Goal: Information Seeking & Learning: Learn about a topic

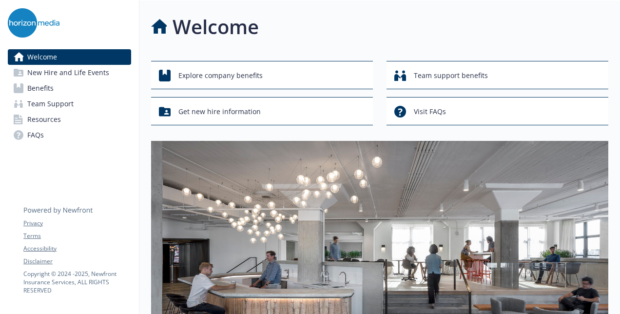
click at [46, 90] on span "Benefits" at bounding box center [40, 88] width 26 height 16
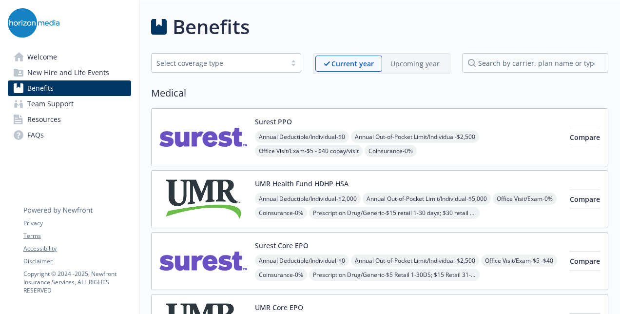
click at [404, 118] on div "Surest PPO Annual Deductible/Individual - $0 Annual Out-of-Pocket Limit/Individ…" at bounding box center [408, 136] width 307 height 41
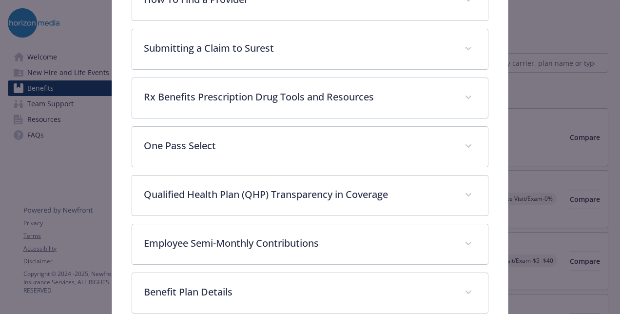
scroll to position [262, 0]
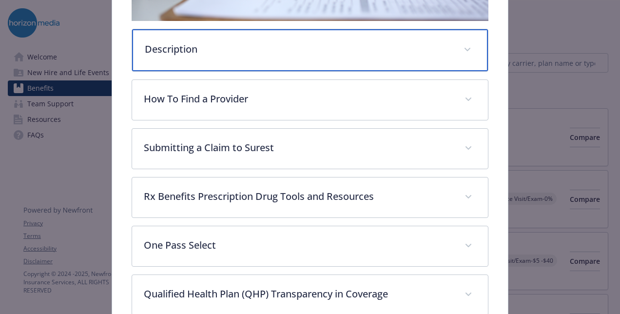
click at [359, 44] on p "Description" at bounding box center [298, 49] width 307 height 15
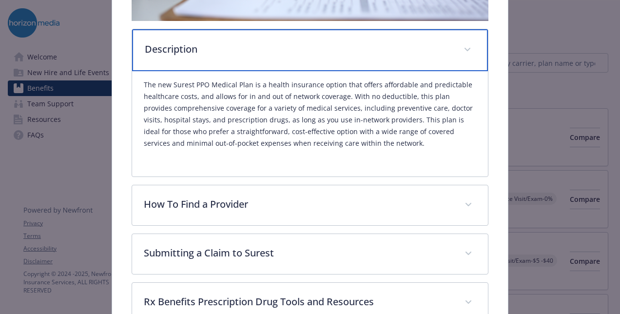
scroll to position [506, 0]
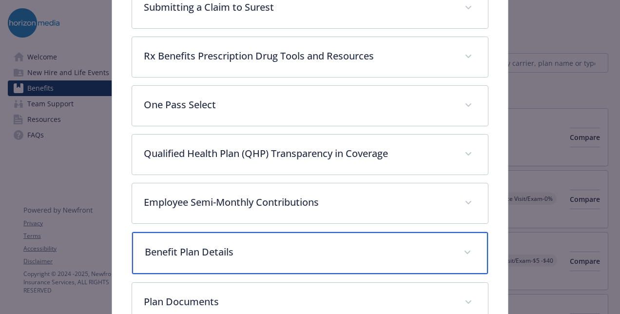
click at [340, 241] on div "Benefit Plan Details" at bounding box center [310, 253] width 356 height 42
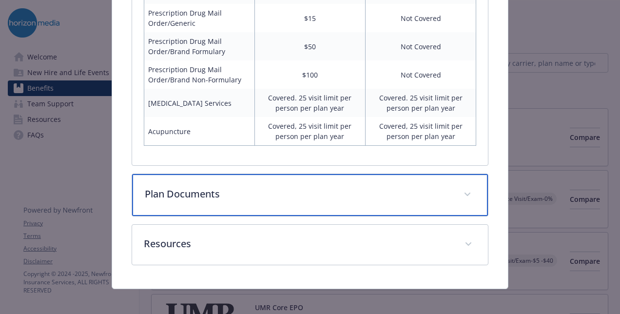
click at [371, 201] on div "Plan Documents" at bounding box center [310, 195] width 356 height 42
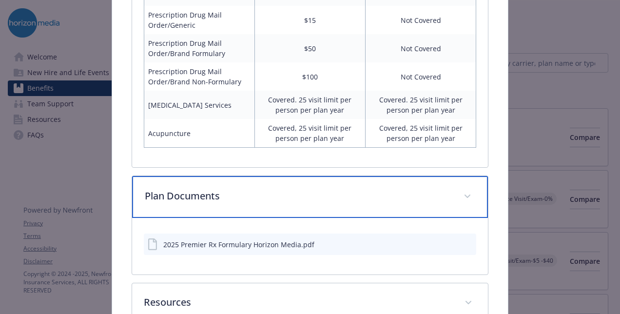
scroll to position [1294, 0]
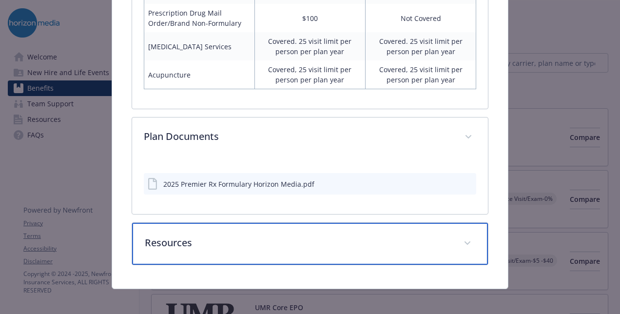
click at [323, 244] on div "Resources" at bounding box center [310, 244] width 356 height 42
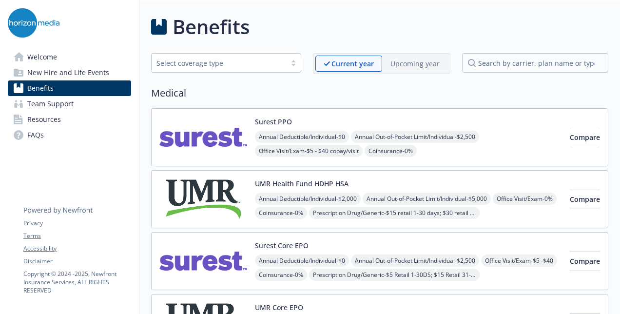
click at [453, 180] on div "UMR Health Fund HDHP HSA Annual Deductible/Individual - $2,000 Annual Out-of-Po…" at bounding box center [408, 198] width 307 height 41
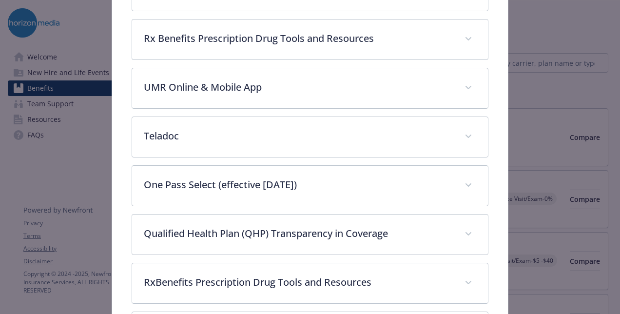
scroll to position [370, 0]
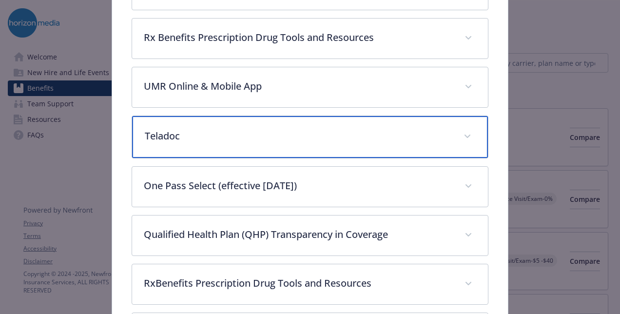
click at [382, 130] on p "Teladoc" at bounding box center [298, 136] width 307 height 15
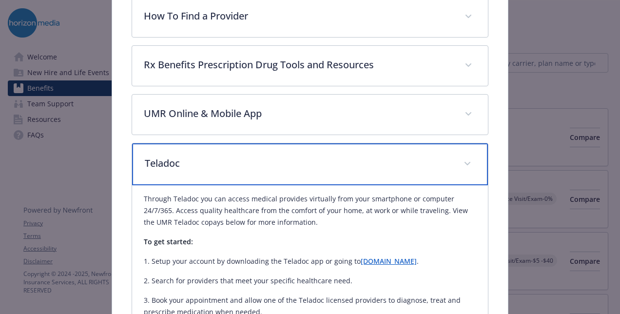
scroll to position [322, 0]
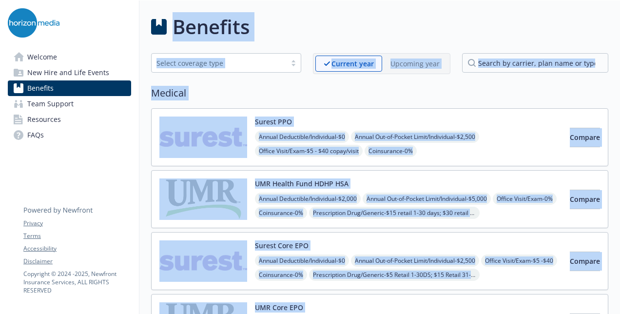
click at [418, 178] on div "UMR Health Fund HDHP HSA Annual Deductible/Individual - $2,000 Annual Out-of-Po…" at bounding box center [408, 198] width 307 height 41
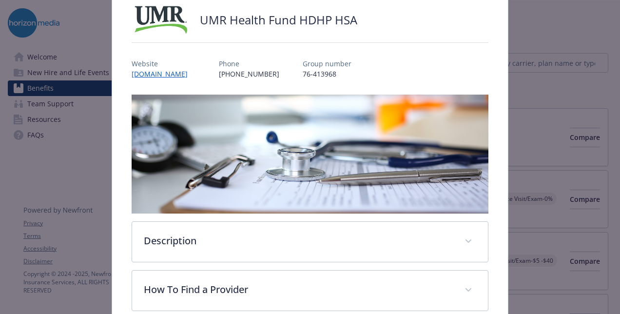
scroll to position [127, 0]
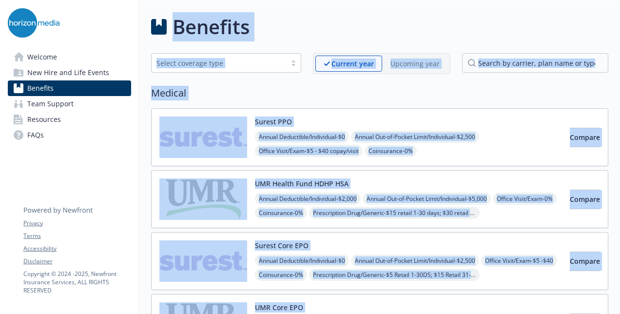
click at [408, 172] on div "UMR Health Fund HDHP HSA Annual Deductible/Individual - $2,000 Annual Out-of-Po…" at bounding box center [379, 199] width 457 height 58
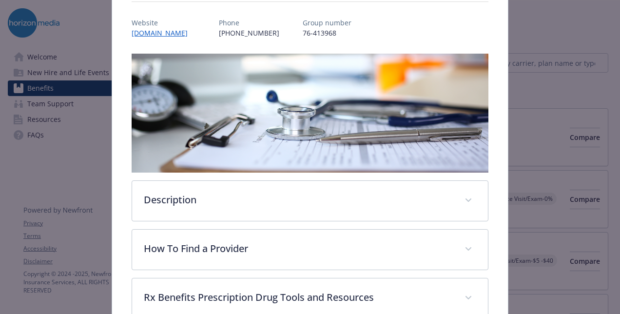
scroll to position [127, 0]
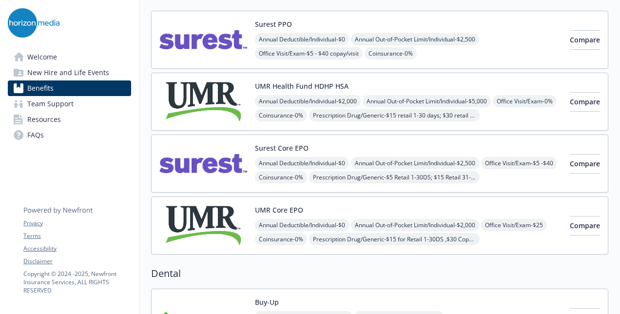
click at [328, 201] on div "UMR Core EPO Annual Deductible/Individual - $0 Annual Out-of-Pocket Limit/Indiv…" at bounding box center [379, 225] width 457 height 58
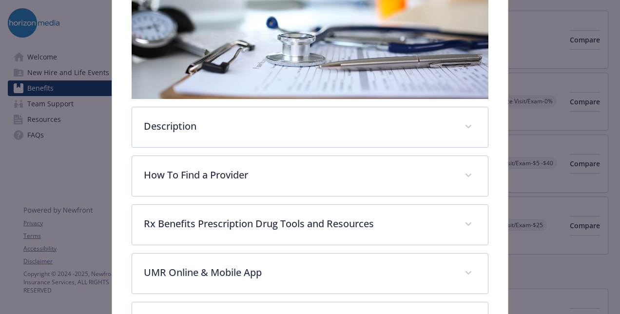
scroll to position [273, 0]
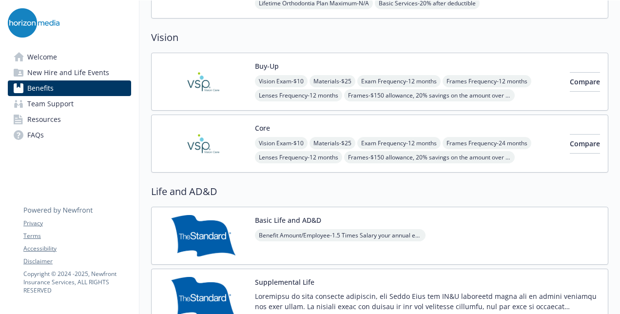
click at [371, 63] on div "Buy-Up Vision Exam - $10 Materials - $25 Exam Frequency - 12 months Frames Freq…" at bounding box center [408, 81] width 307 height 41
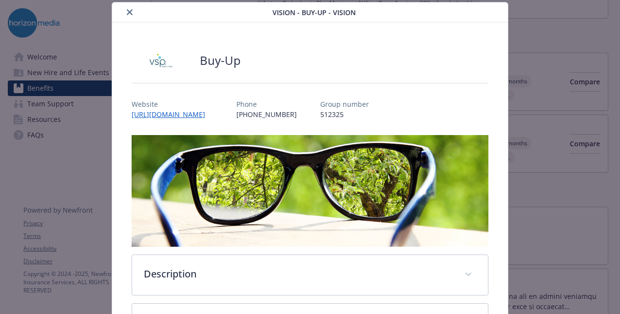
scroll to position [224, 0]
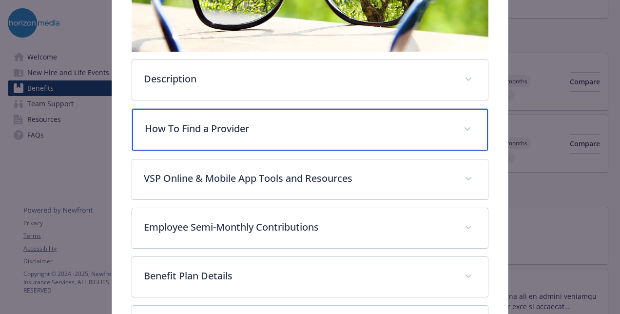
click at [321, 123] on p "How To Find a Provider" at bounding box center [298, 128] width 307 height 15
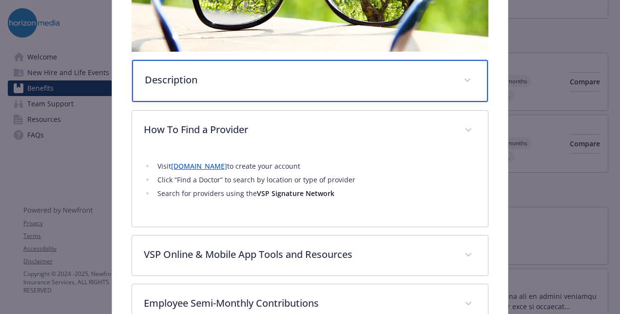
click at [331, 74] on p "Description" at bounding box center [298, 80] width 307 height 15
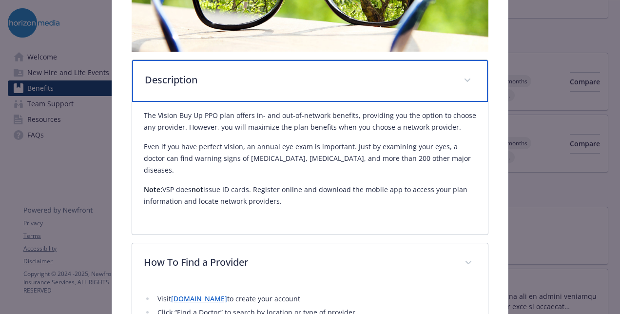
scroll to position [370, 0]
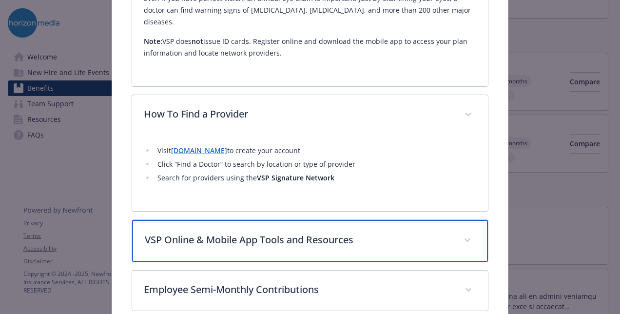
click at [362, 232] on p "VSP Online & Mobile App Tools and Resources" at bounding box center [298, 239] width 307 height 15
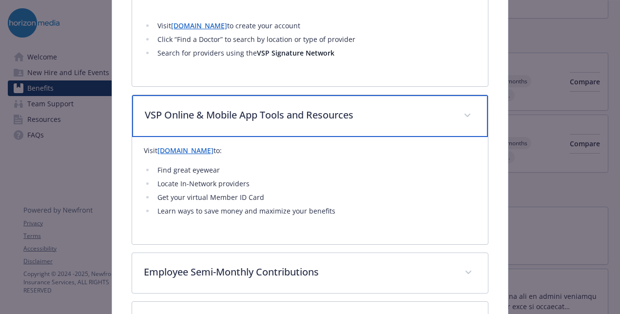
scroll to position [515, 0]
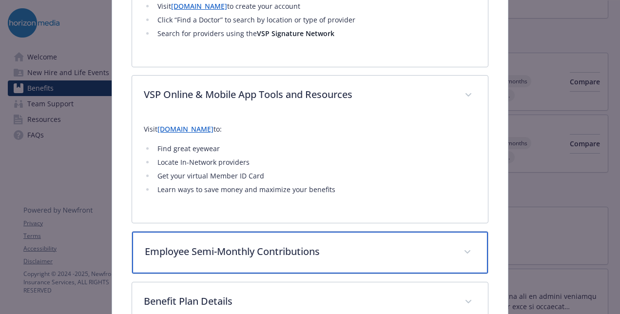
click at [404, 244] on p "Employee Semi-Monthly Contributions" at bounding box center [298, 251] width 307 height 15
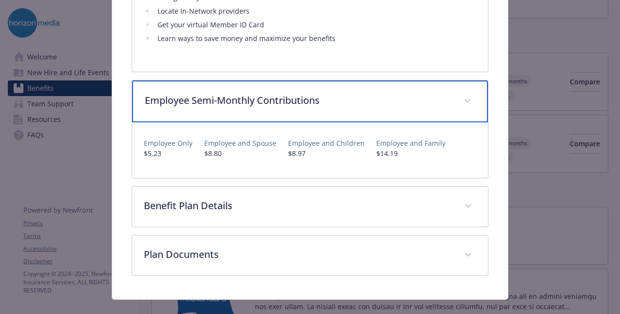
scroll to position [667, 0]
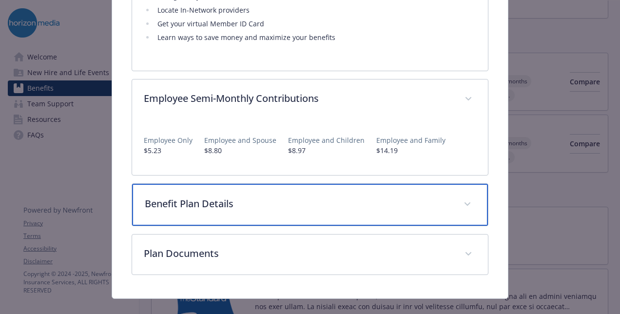
click at [395, 208] on div "Benefit Plan Details" at bounding box center [310, 205] width 356 height 42
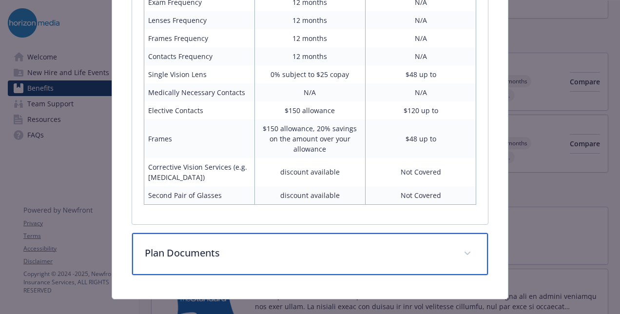
click at [296, 246] on p "Plan Documents" at bounding box center [298, 253] width 307 height 15
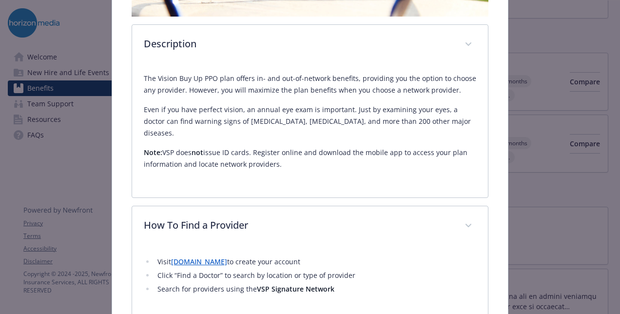
scroll to position [165, 0]
